Goal: Use online tool/utility: Use online tool/utility

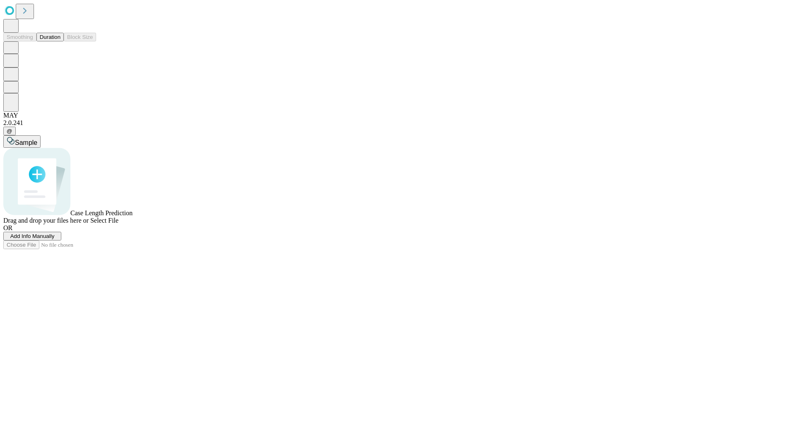
click at [60, 41] on button "Duration" at bounding box center [49, 37] width 27 height 9
click at [118, 224] on span "Select File" at bounding box center [104, 220] width 28 height 7
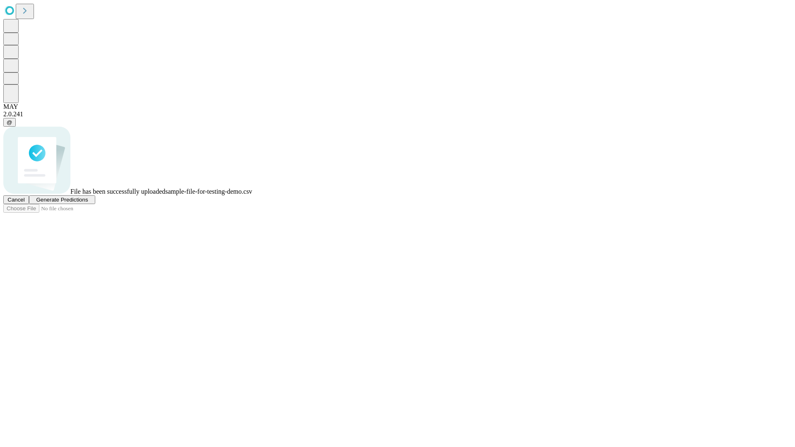
click at [88, 203] on span "Generate Predictions" at bounding box center [62, 200] width 52 height 6
